Goal: Information Seeking & Learning: Learn about a topic

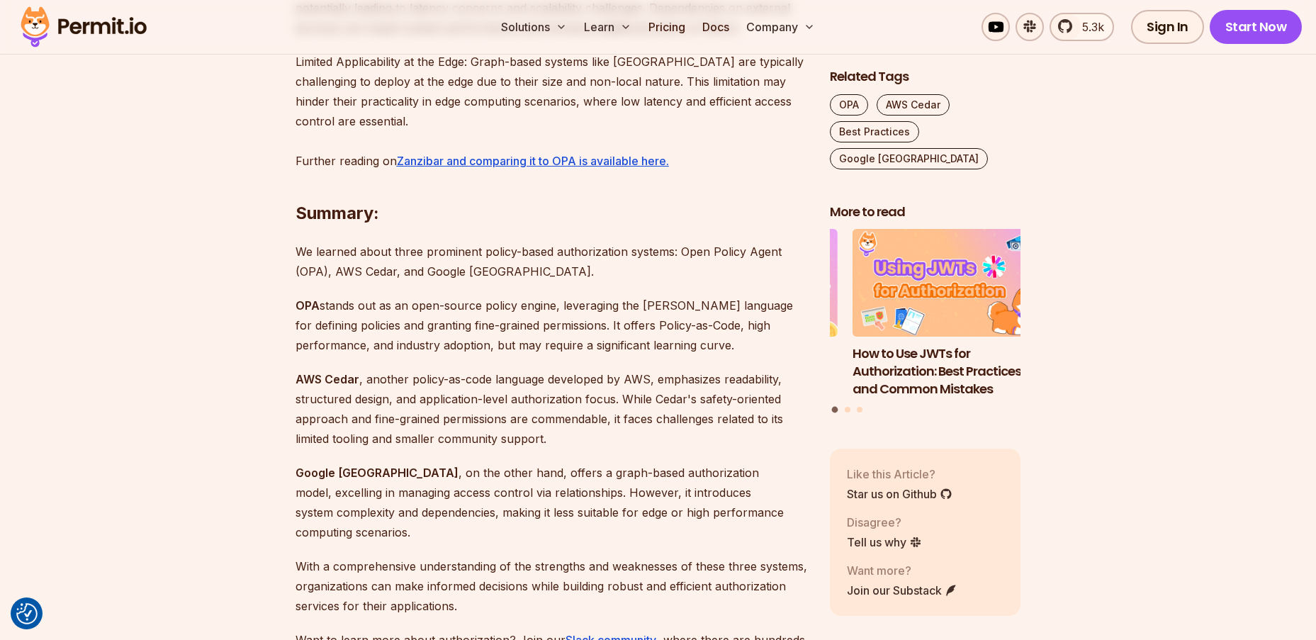
scroll to position [3332, 0]
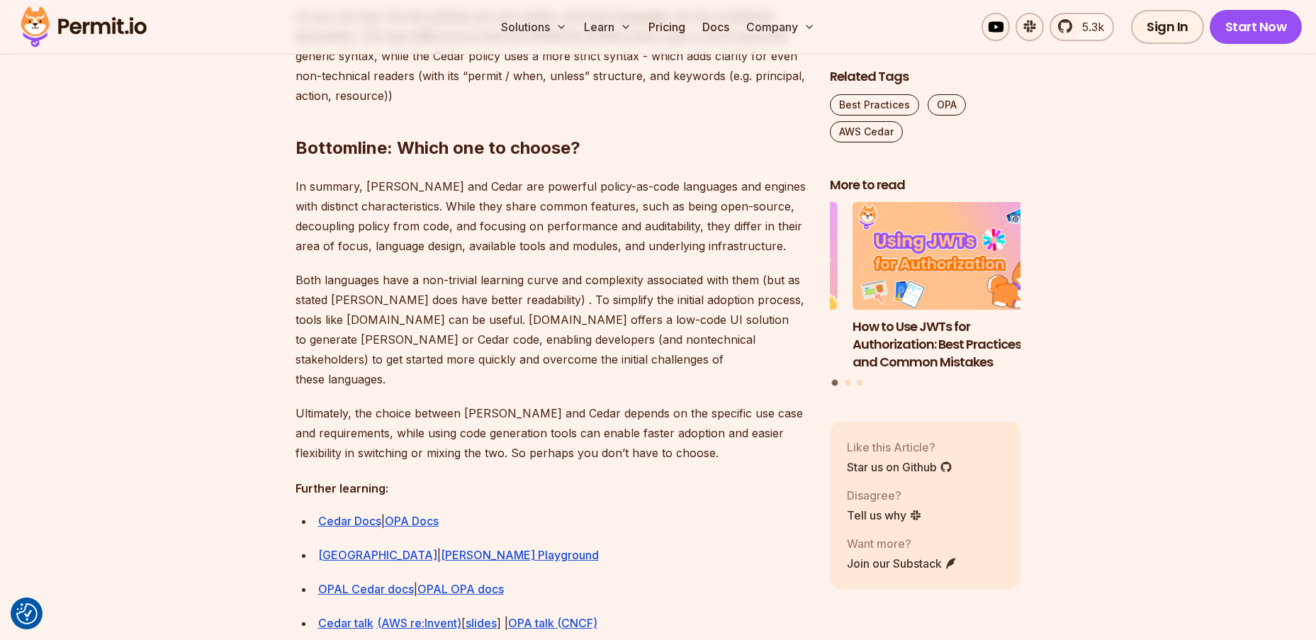
scroll to position [3828, 0]
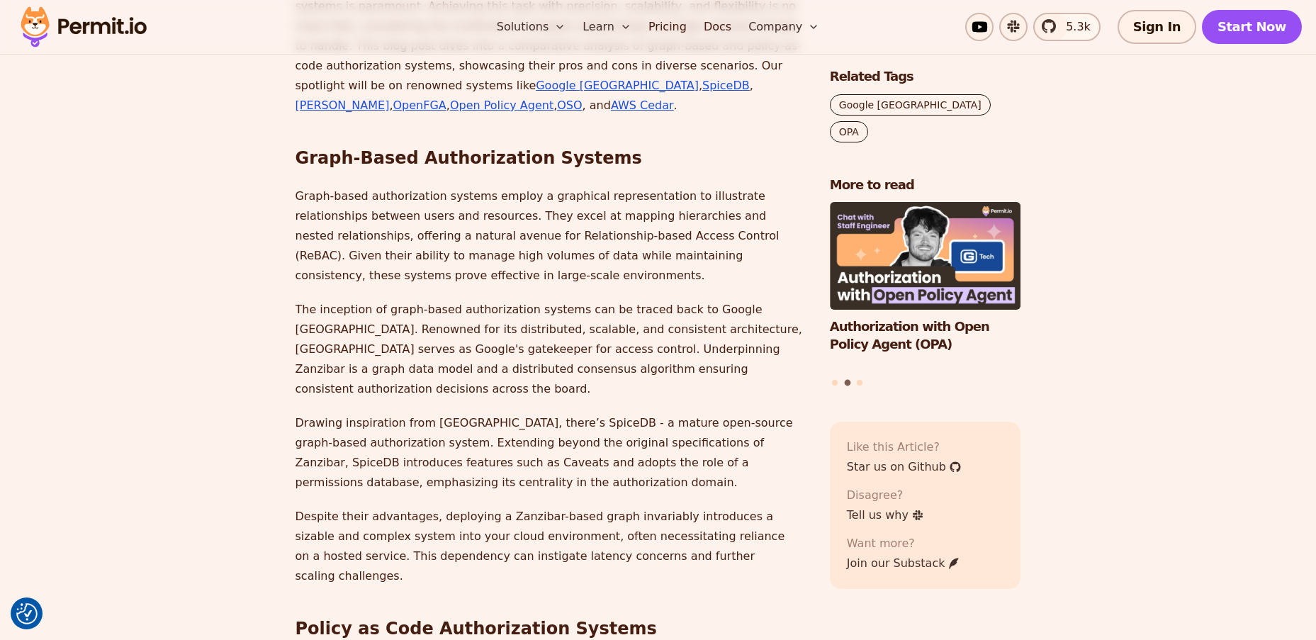
scroll to position [1276, 0]
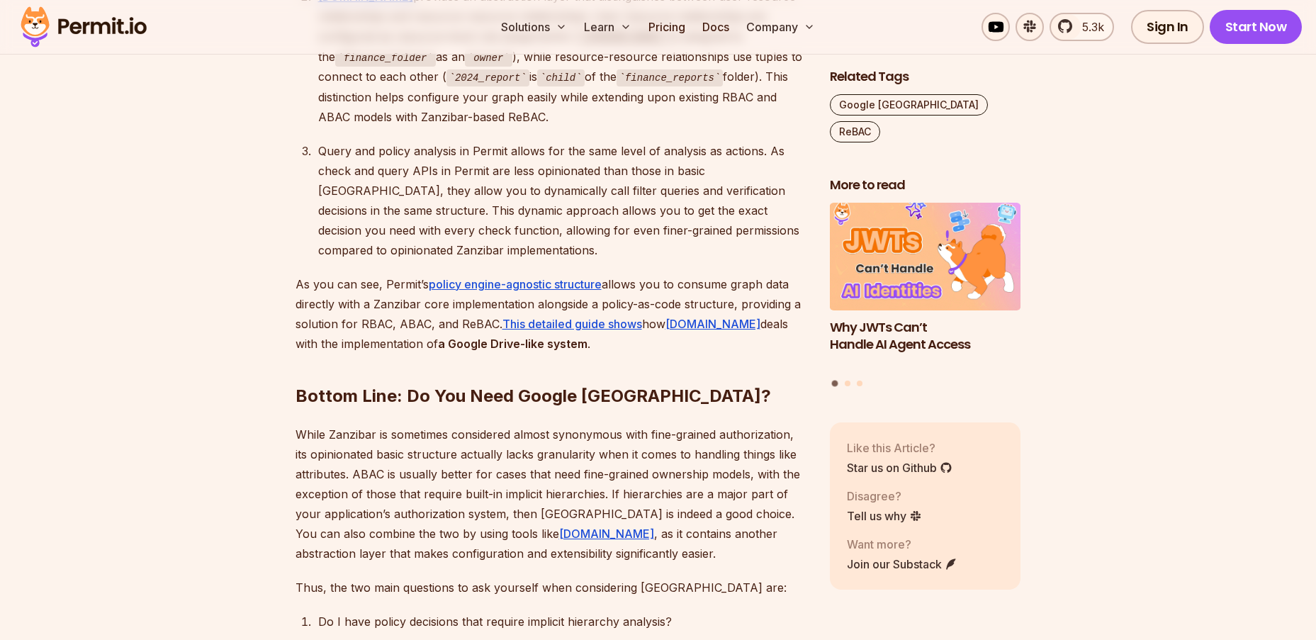
scroll to position [6806, 0]
